Goal: Information Seeking & Learning: Learn about a topic

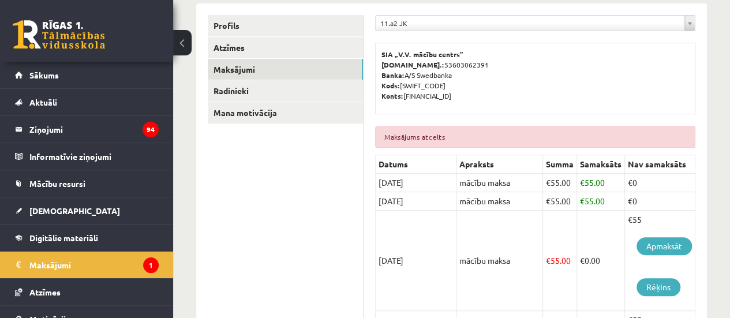
scroll to position [179, 0]
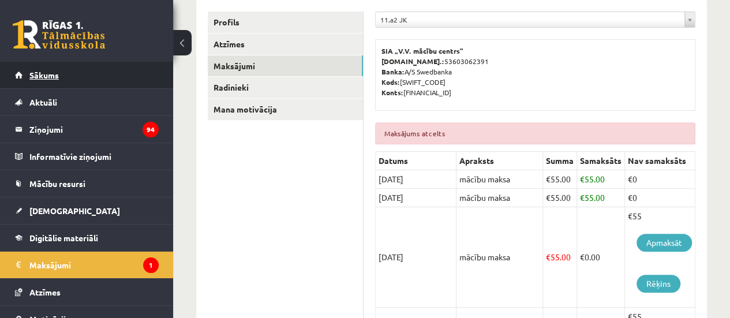
click at [46, 74] on span "Sākums" at bounding box center [43, 75] width 29 height 10
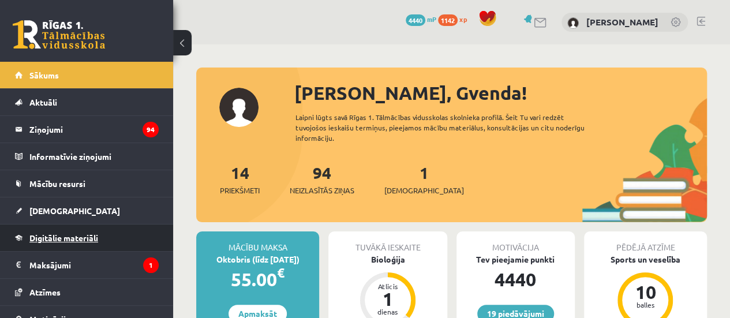
click at [77, 241] on span "Digitālie materiāli" at bounding box center [63, 238] width 69 height 10
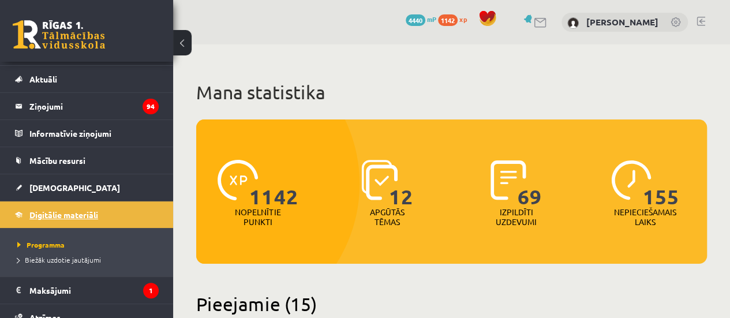
scroll to position [46, 0]
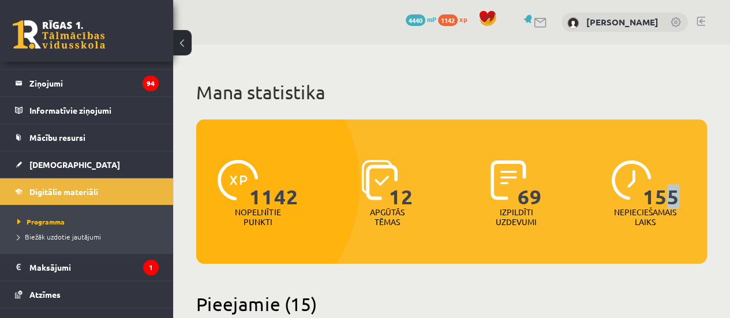
drag, startPoint x: 671, startPoint y: 161, endPoint x: 733, endPoint y: 209, distance: 79.1
click at [729, 209] on html "19 Dāvanas 4440 mP 1142 xp [PERSON_NAME] Sākums Aktuāli Kā mācīties eSKOLĀ Kont…" at bounding box center [365, 159] width 730 height 318
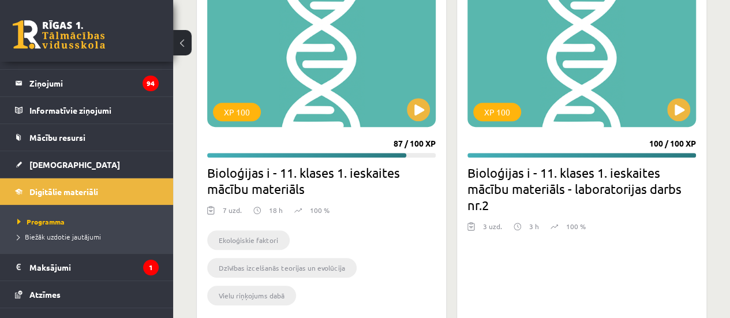
scroll to position [4732, 0]
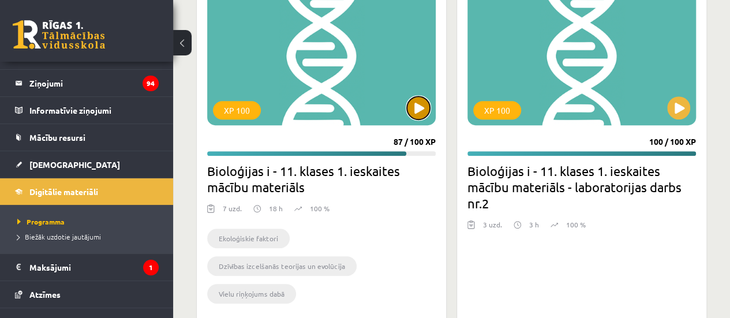
click at [414, 96] on button at bounding box center [418, 107] width 23 height 23
click at [368, 67] on div "XP 100" at bounding box center [321, 53] width 229 height 144
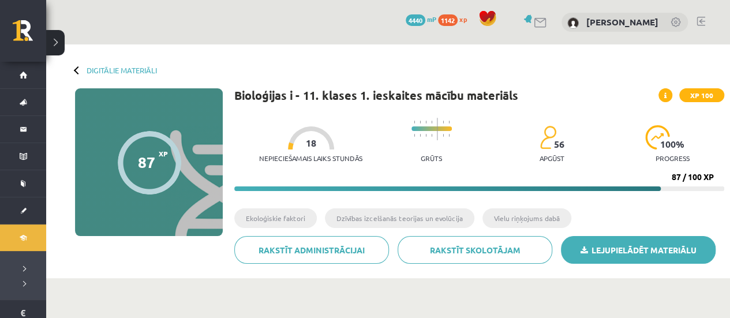
click at [624, 251] on link "Lejupielādēt materiālu" at bounding box center [638, 250] width 155 height 28
